Goal: Navigation & Orientation: Find specific page/section

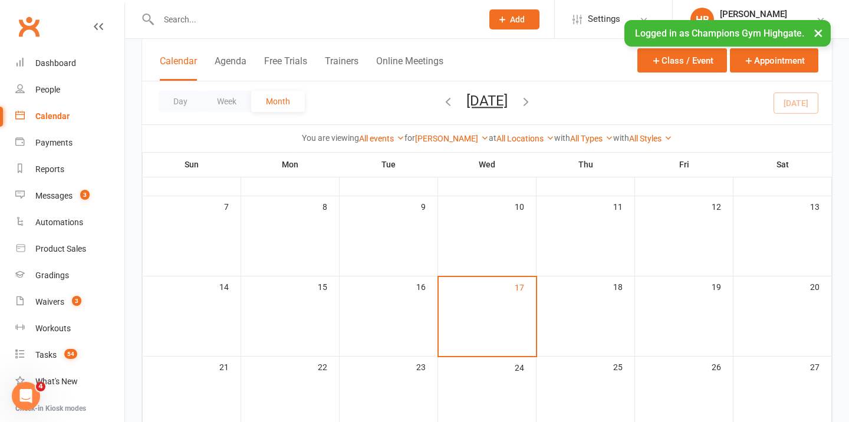
click at [815, 38] on button "×" at bounding box center [818, 32] width 21 height 25
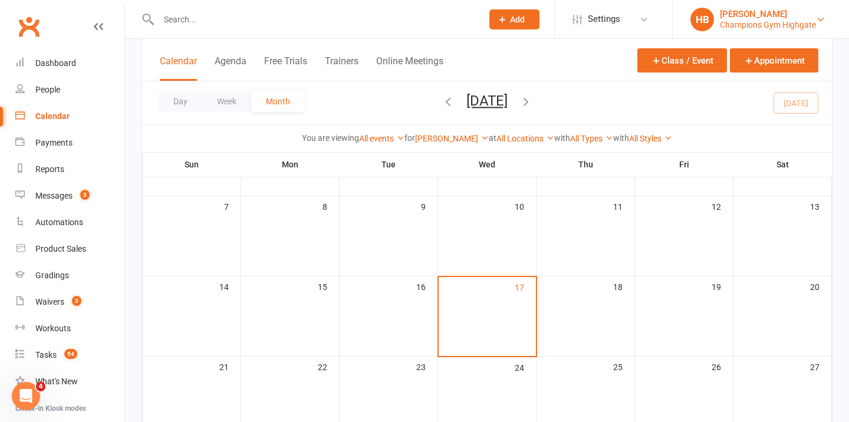
click at [772, 21] on div "Champions Gym Highgate" at bounding box center [768, 24] width 96 height 11
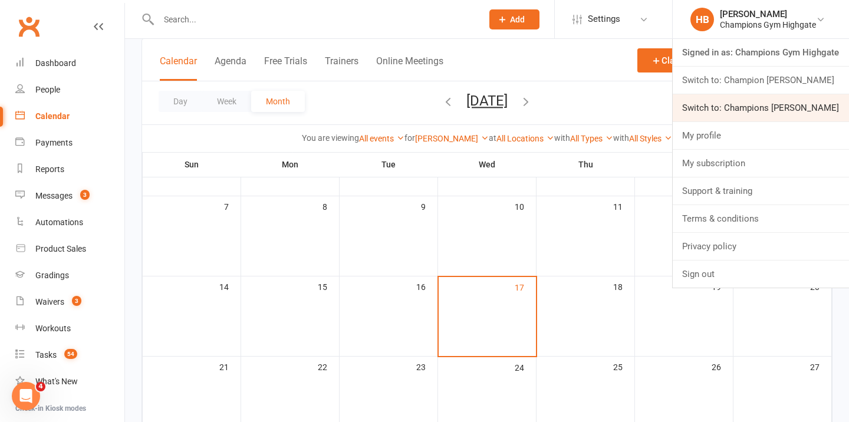
click at [758, 110] on link "Switch to: Champions [PERSON_NAME]" at bounding box center [761, 107] width 176 height 27
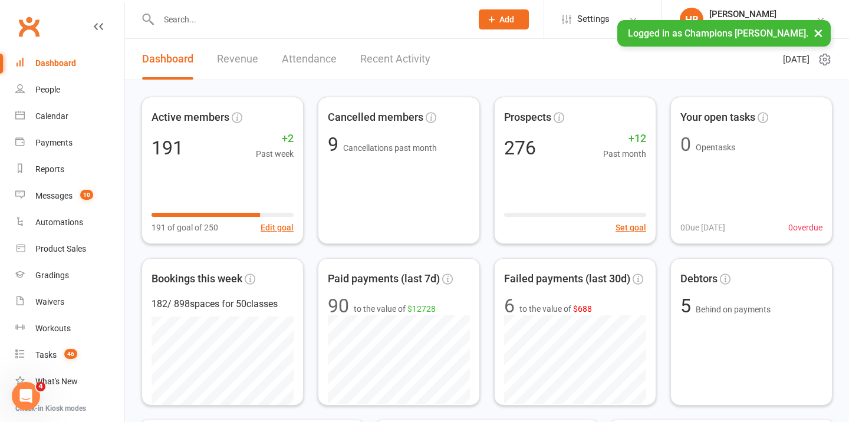
click at [514, 21] on span "Add" at bounding box center [506, 19] width 15 height 9
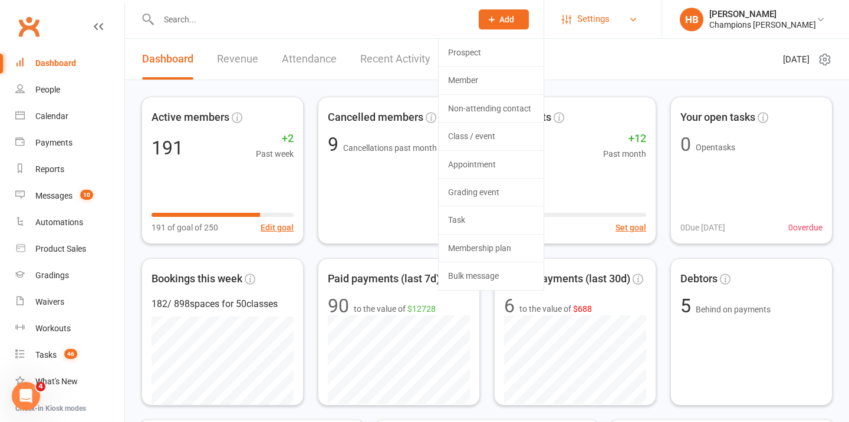
click at [609, 17] on span "Settings" at bounding box center [593, 19] width 32 height 27
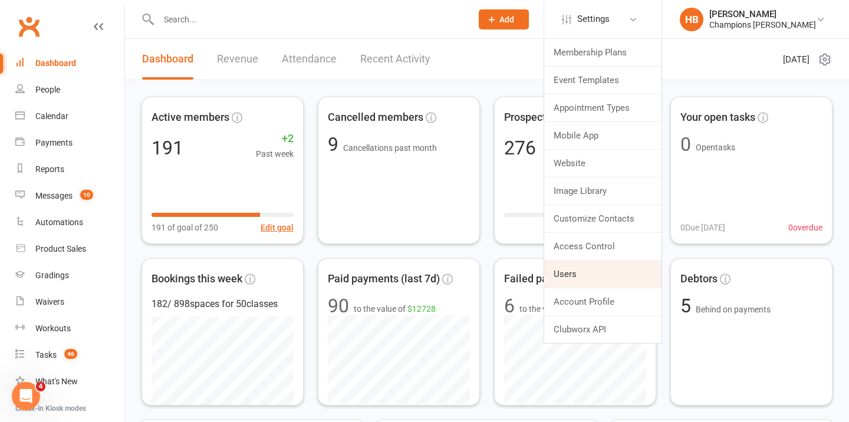
click at [582, 268] on link "Users" at bounding box center [602, 274] width 117 height 27
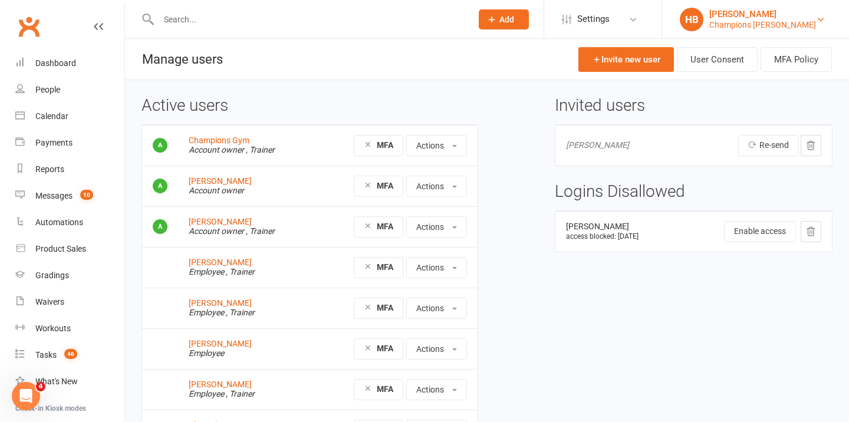
click at [799, 28] on div "Champions [PERSON_NAME]" at bounding box center [762, 24] width 107 height 11
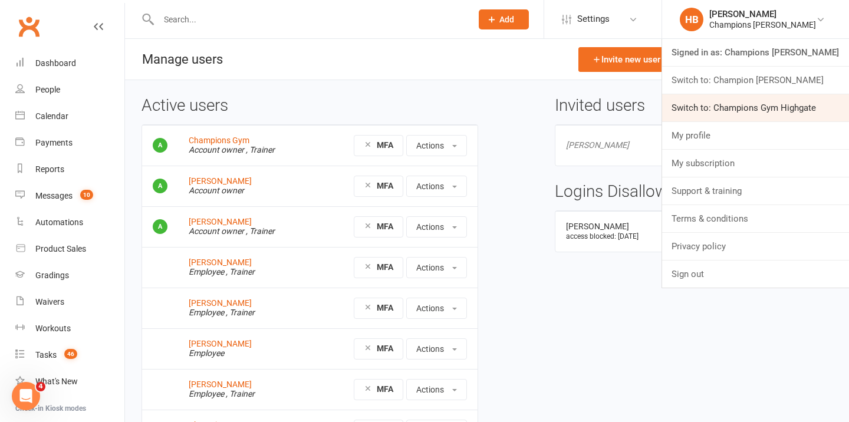
click at [784, 101] on link "Switch to: Champions Gym Highgate" at bounding box center [755, 107] width 187 height 27
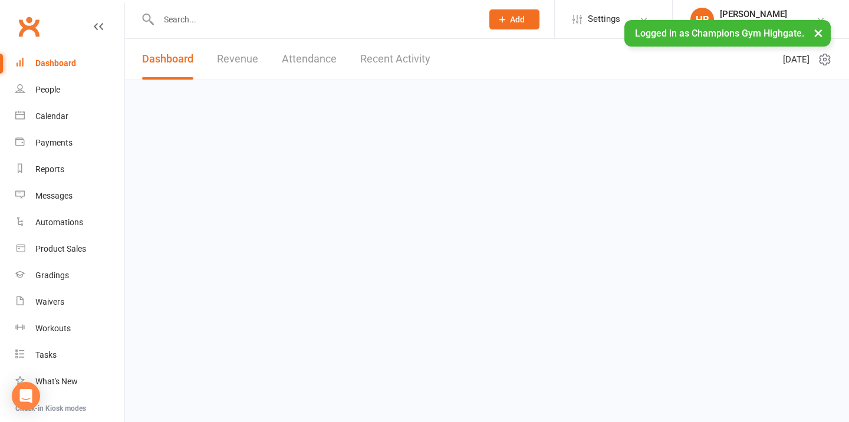
click at [56, 116] on div "Calendar" at bounding box center [51, 115] width 33 height 9
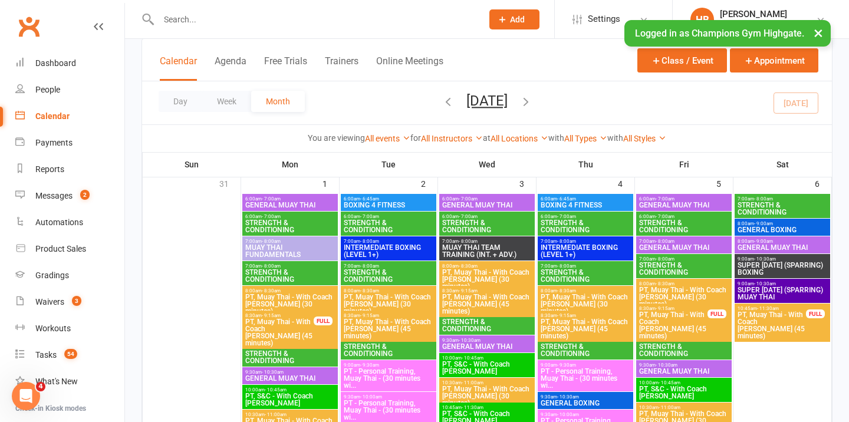
scroll to position [102, 0]
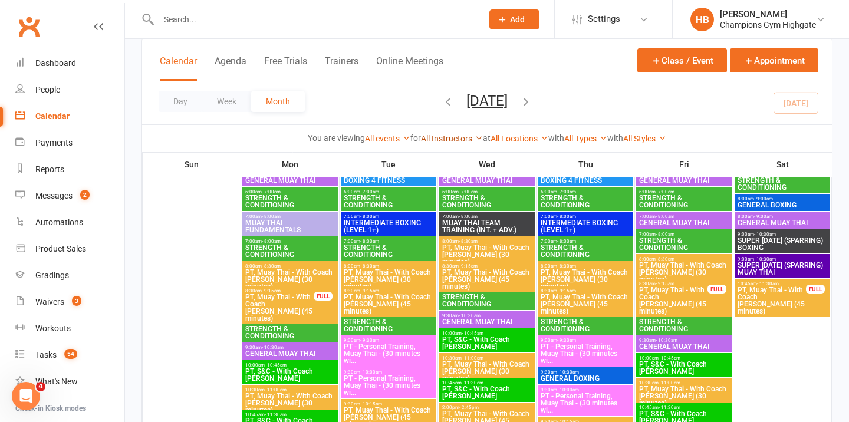
click at [449, 138] on link "All Instructors" at bounding box center [452, 138] width 62 height 9
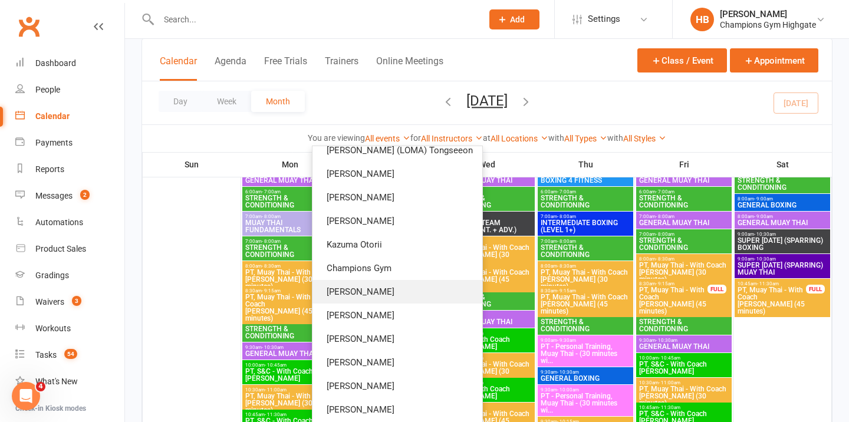
scroll to position [117, 0]
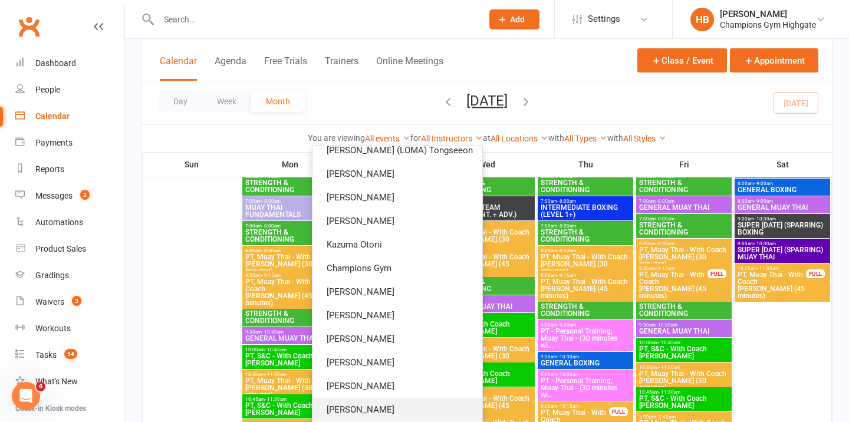
click at [390, 412] on link "[PERSON_NAME]" at bounding box center [397, 410] width 170 height 24
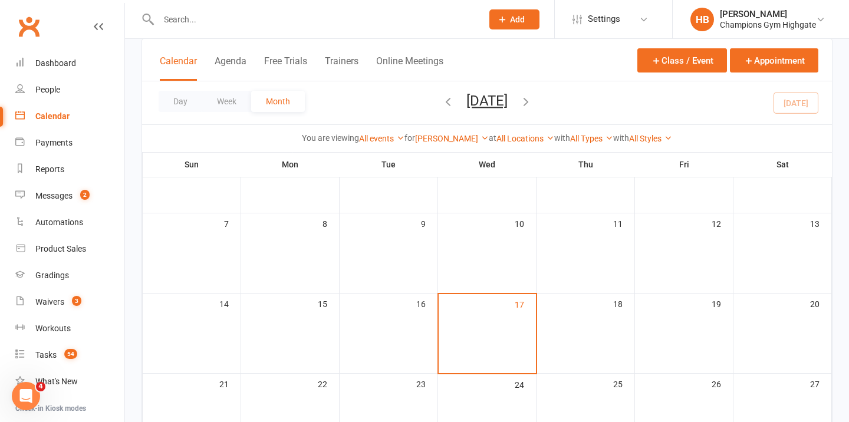
click at [600, 76] on div "Calendar Agenda Free Trials Trainers Online Meetings Class / Event Appointment" at bounding box center [487, 60] width 690 height 42
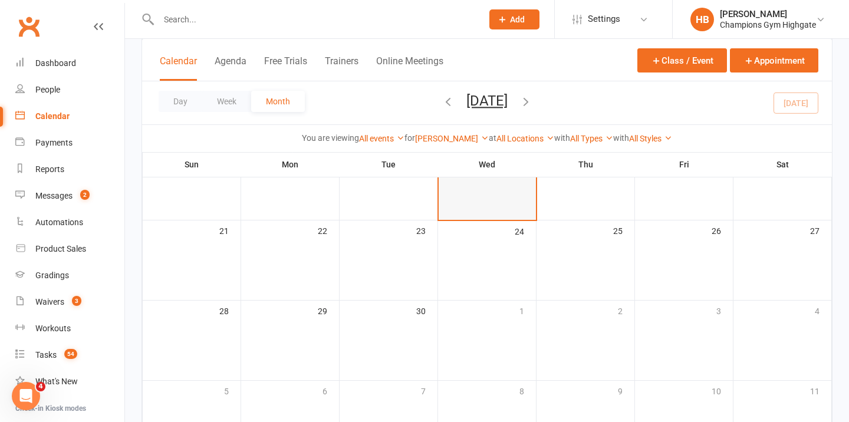
scroll to position [105, 0]
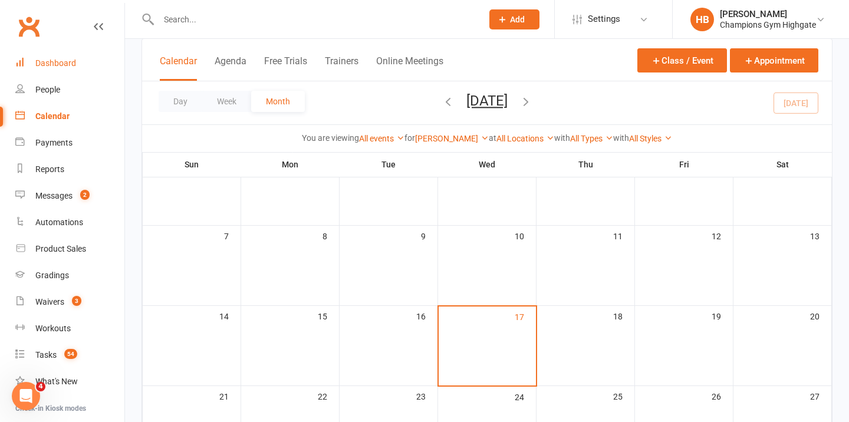
click at [68, 70] on link "Dashboard" at bounding box center [69, 63] width 109 height 27
